Goal: Task Accomplishment & Management: Manage account settings

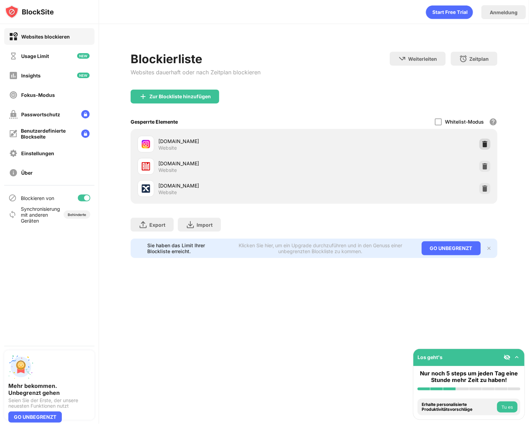
click at [483, 149] on div at bounding box center [484, 143] width 11 height 11
